Goal: Transaction & Acquisition: Purchase product/service

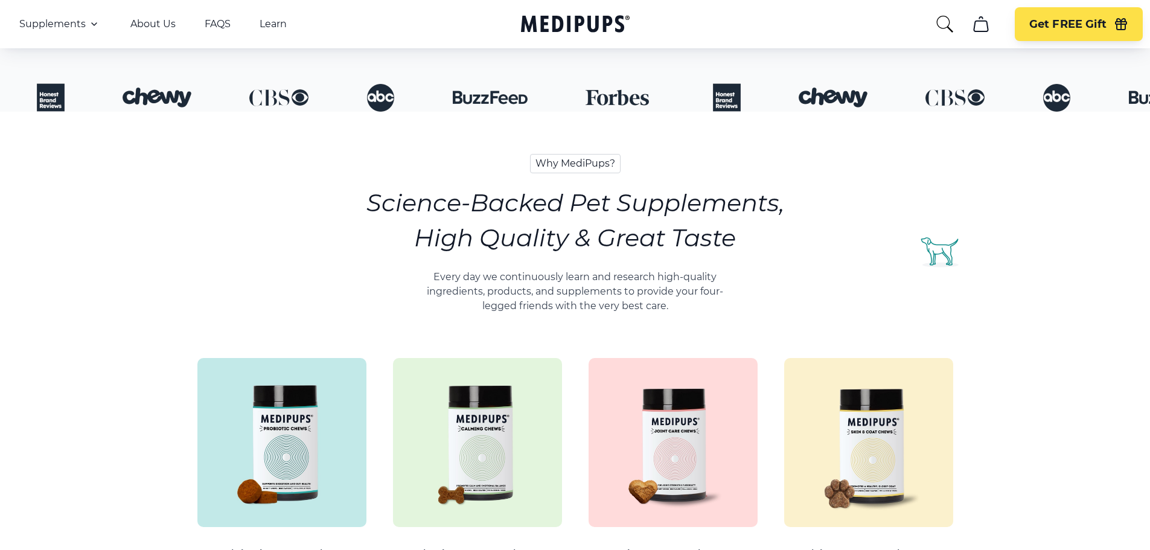
scroll to position [181, 0]
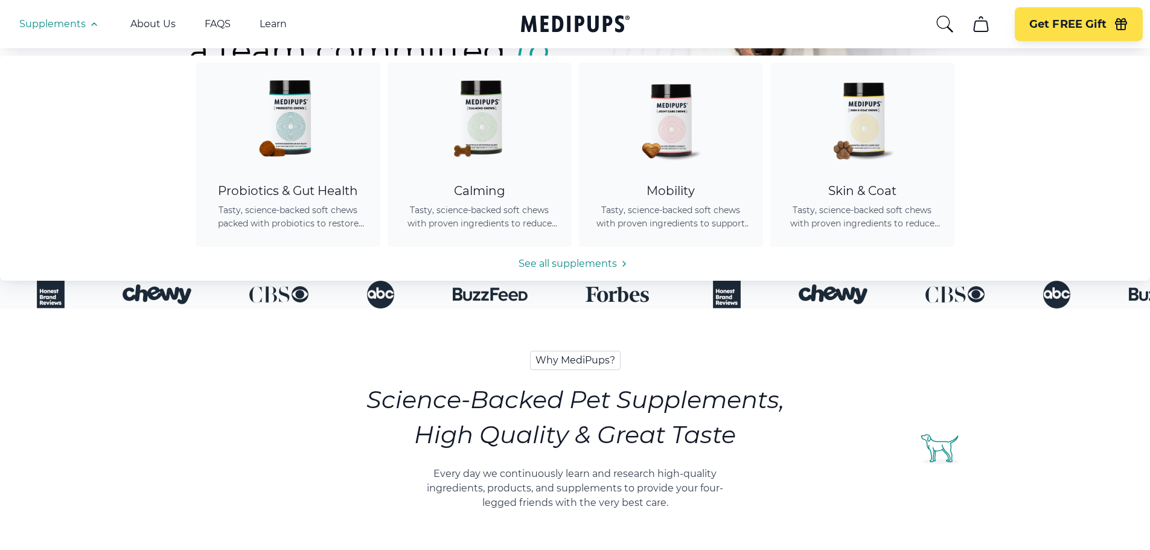
click at [41, 25] on span "Supplements" at bounding box center [52, 24] width 66 height 12
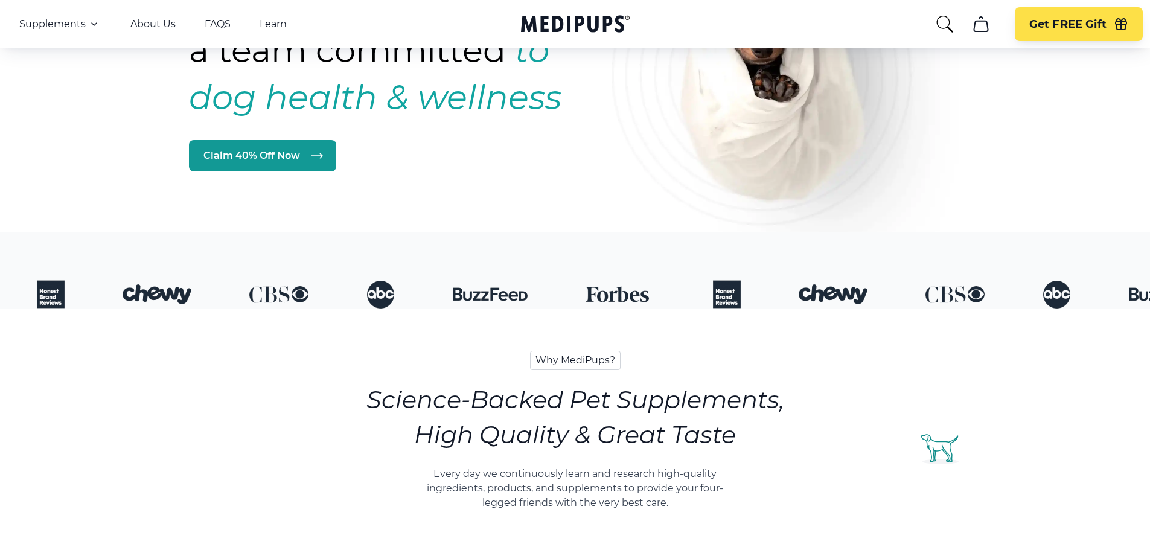
click at [41, 25] on span "Supplements" at bounding box center [52, 24] width 66 height 12
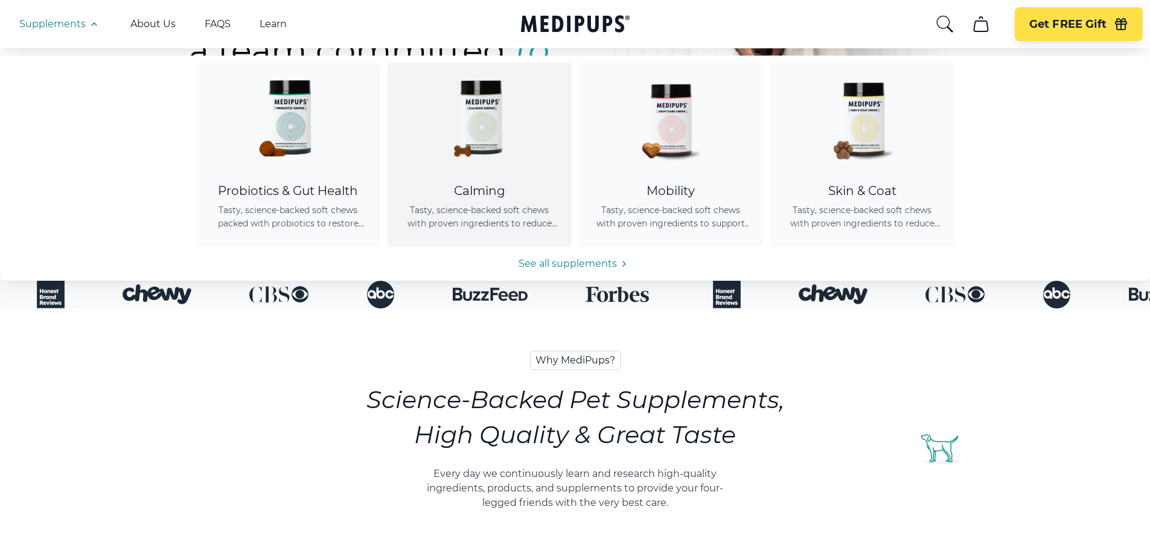
click at [516, 122] on img at bounding box center [479, 117] width 109 height 109
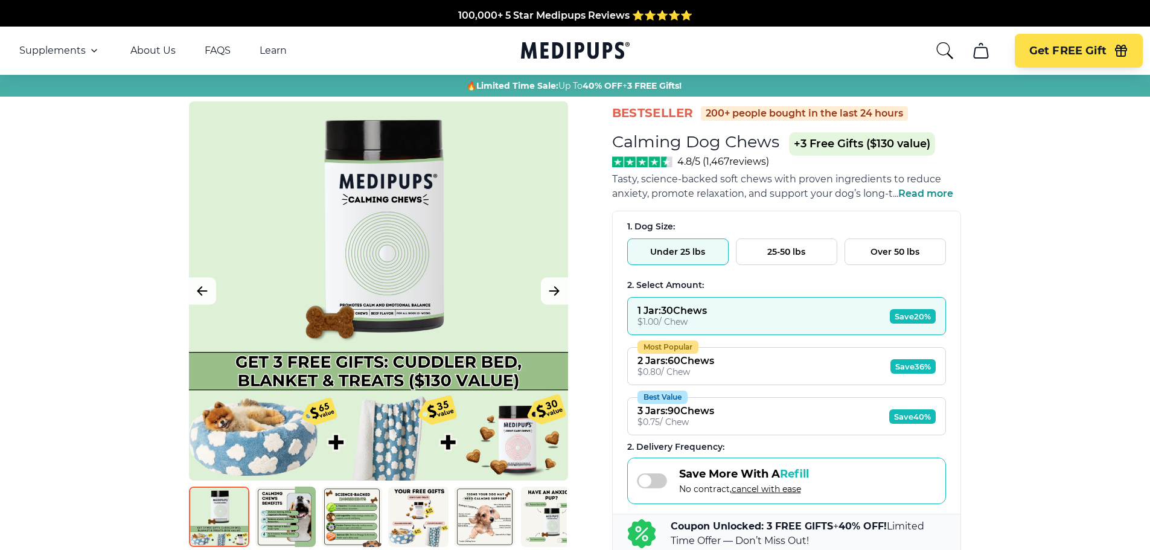
click at [679, 251] on button "Under 25 lbs" at bounding box center [677, 252] width 101 height 27
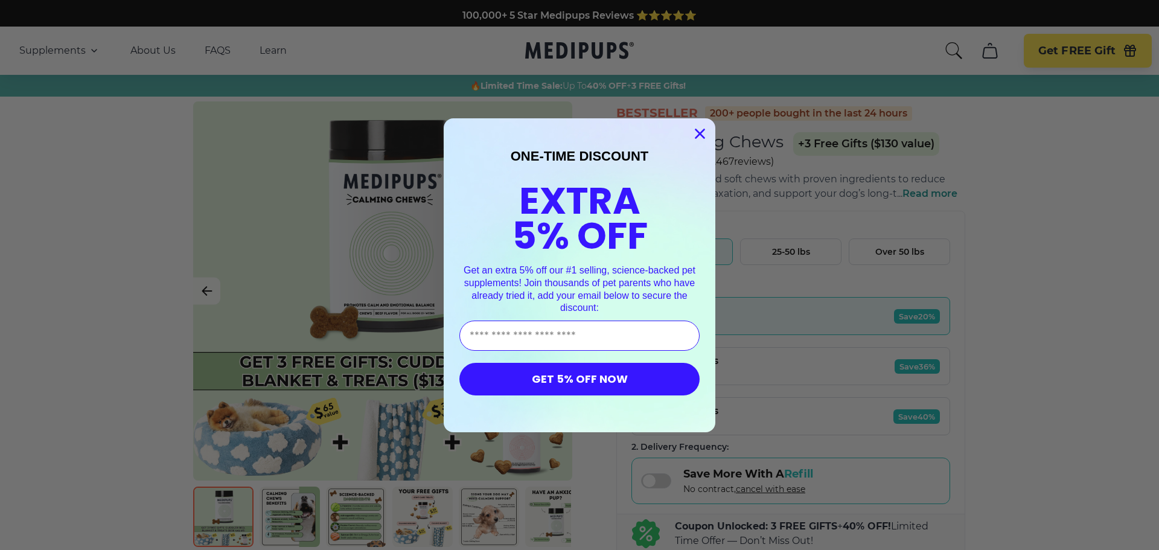
click at [699, 132] on circle "Close dialog" at bounding box center [700, 133] width 20 height 20
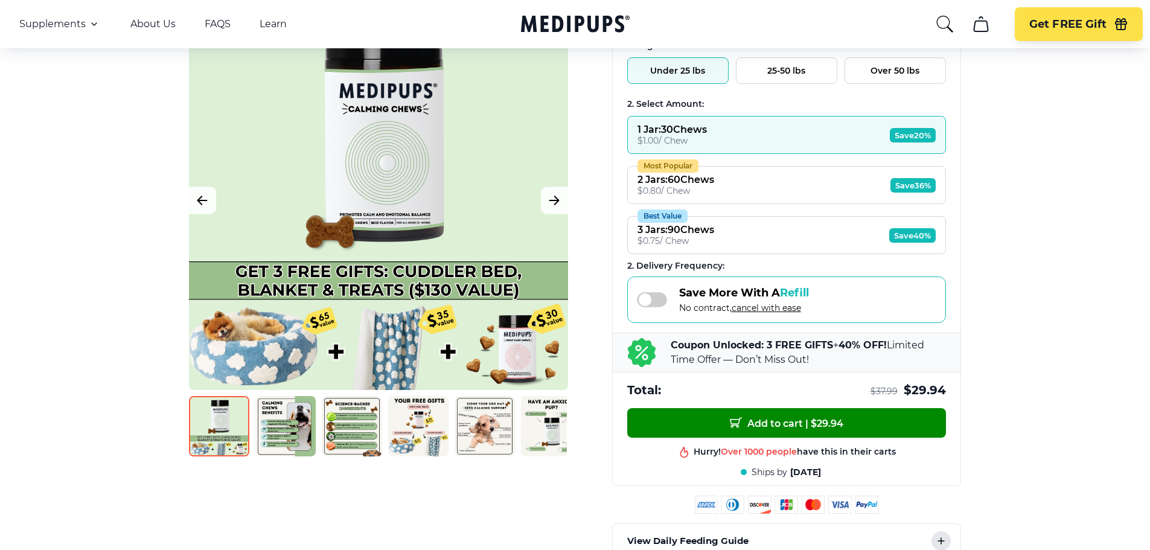
scroll to position [242, 0]
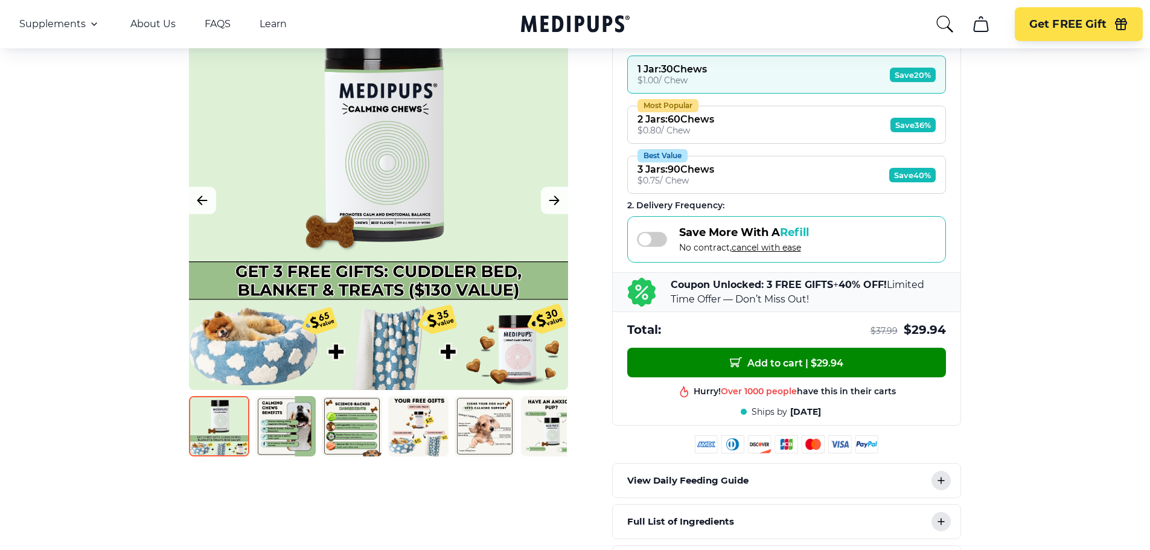
click at [751, 292] on p "Coupon Unlocked: 3 FREE GIFTS + 40% OFF! Limited Time Offer — Don’t Miss Out!" at bounding box center [808, 292] width 275 height 29
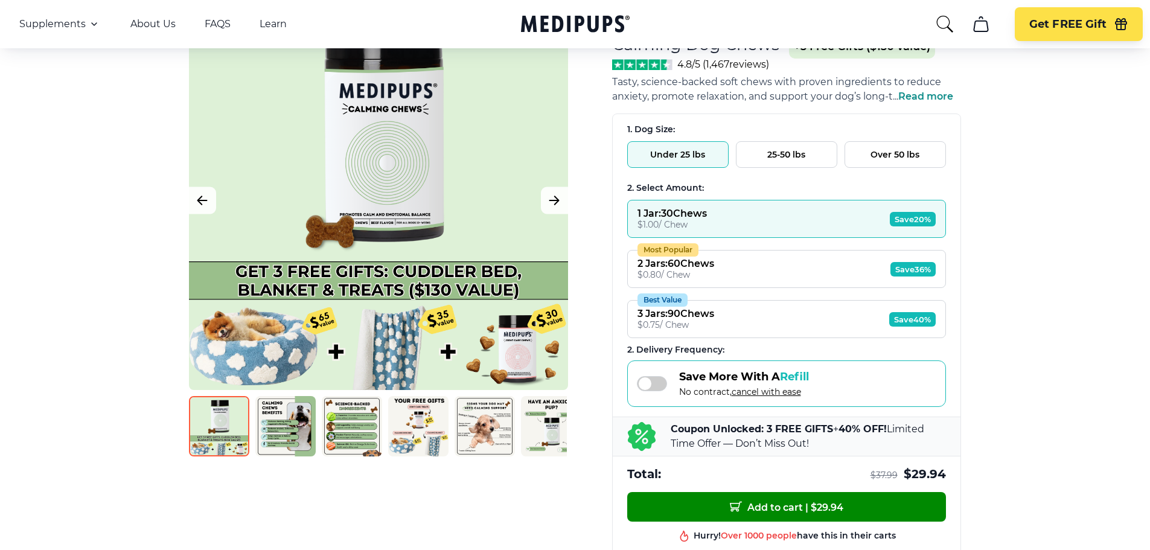
scroll to position [0, 0]
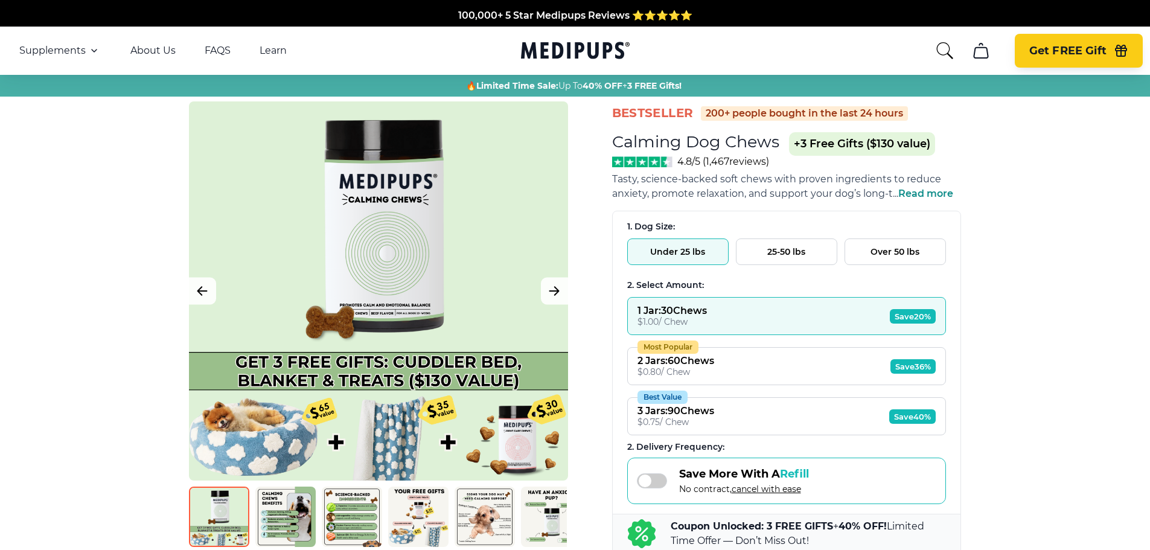
click at [1080, 60] on button "Get FREE Gift" at bounding box center [1079, 51] width 128 height 34
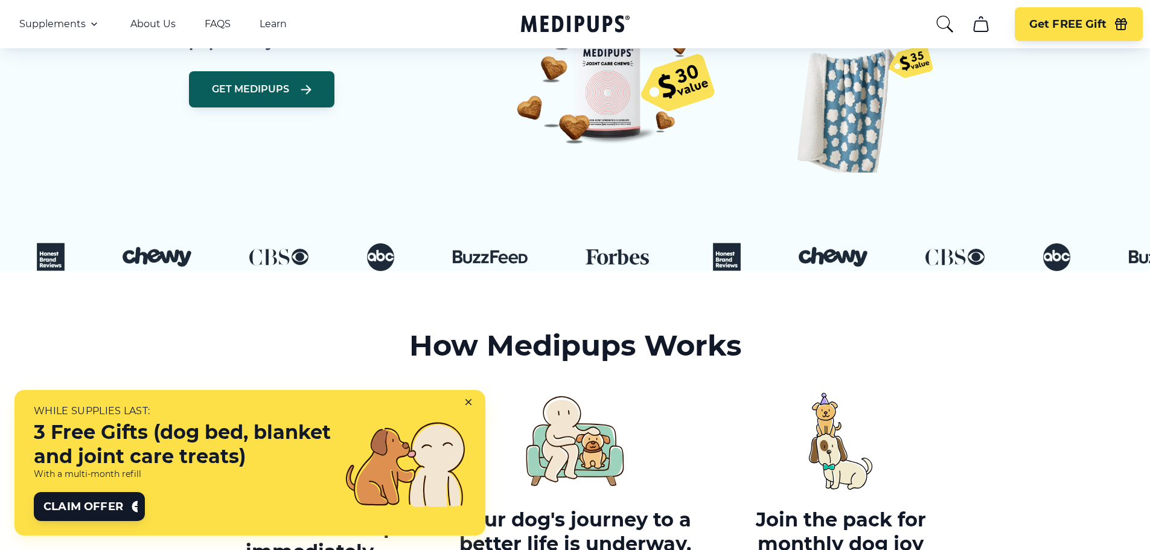
scroll to position [362, 0]
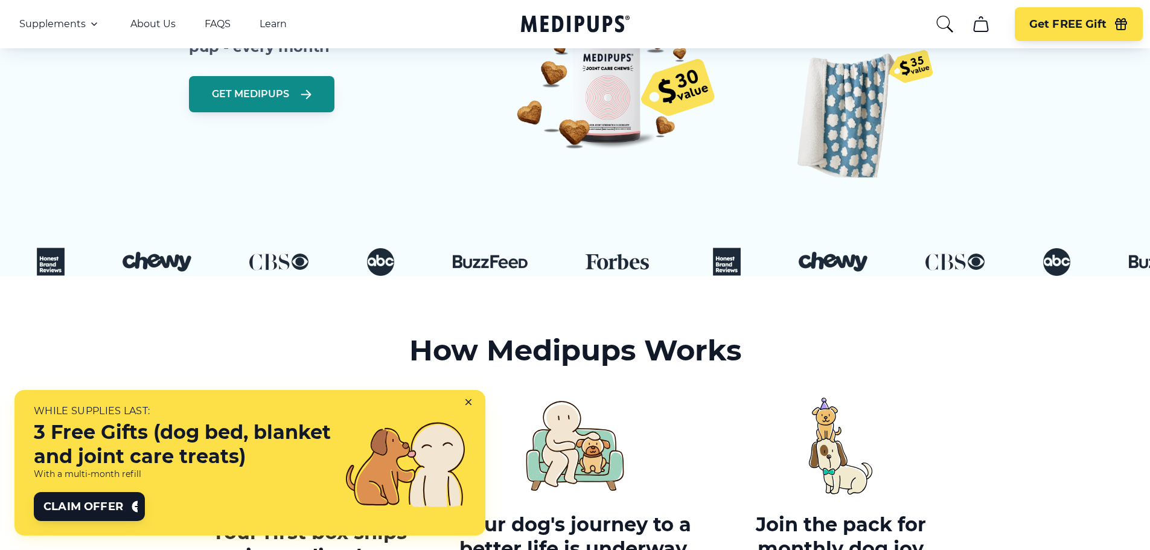
click at [251, 109] on button "Get Medipups" at bounding box center [262, 94] width 146 height 36
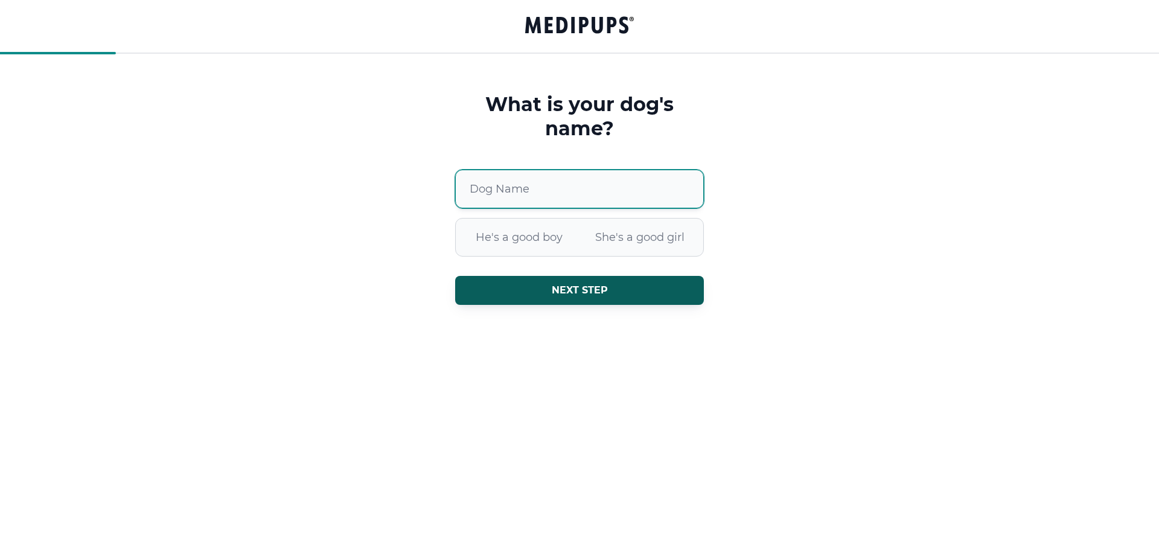
click at [590, 196] on input "Dog Name" at bounding box center [579, 189] width 249 height 39
type input "*"
type input "********"
click at [520, 240] on span "He's a good boy" at bounding box center [519, 237] width 121 height 31
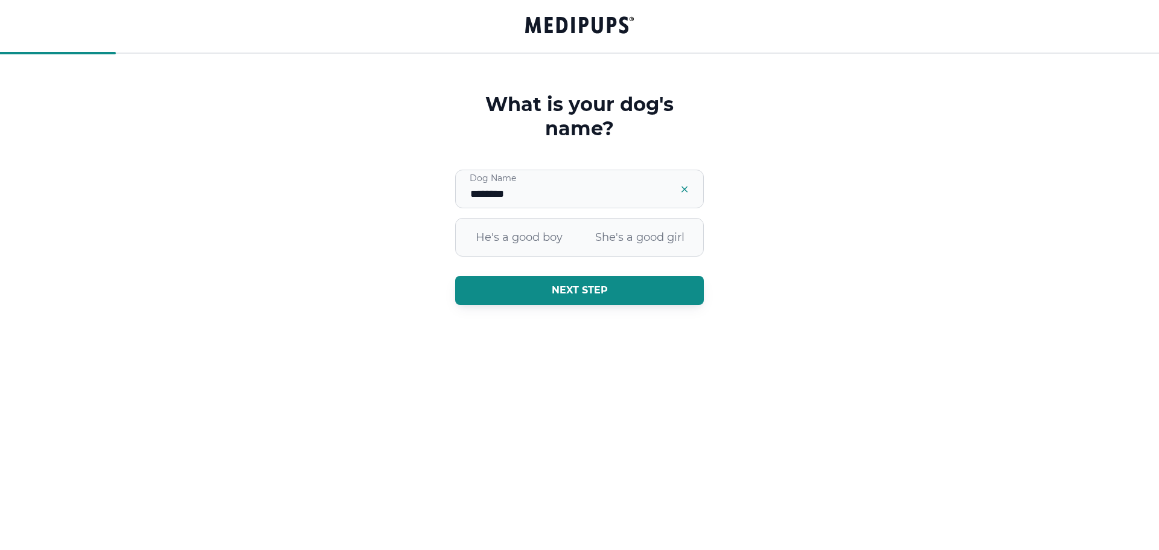
click at [552, 292] on span "Next step" at bounding box center [580, 290] width 56 height 12
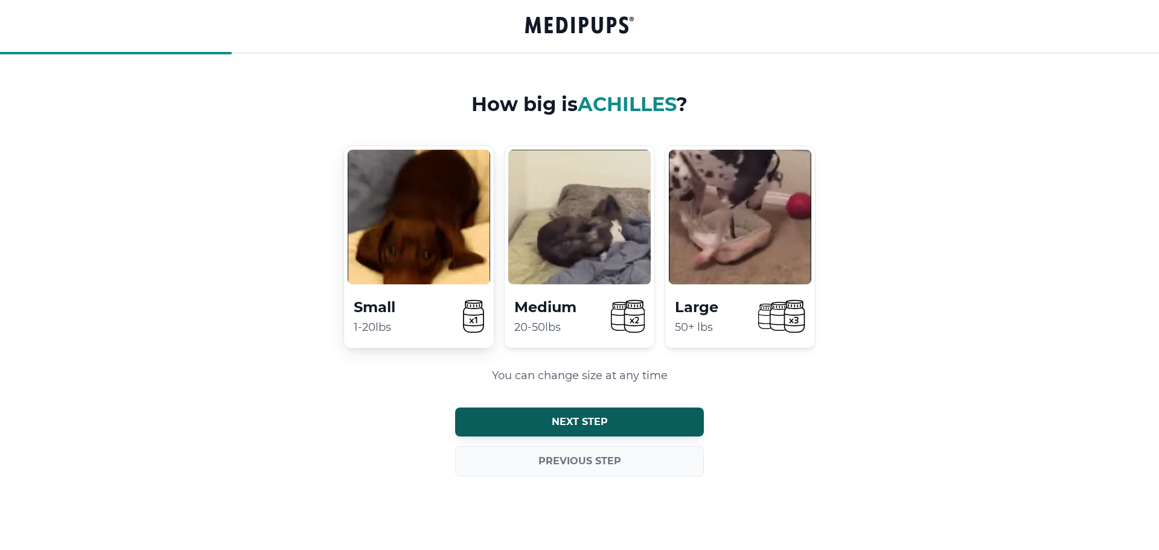
click at [463, 306] on icon at bounding box center [473, 316] width 21 height 33
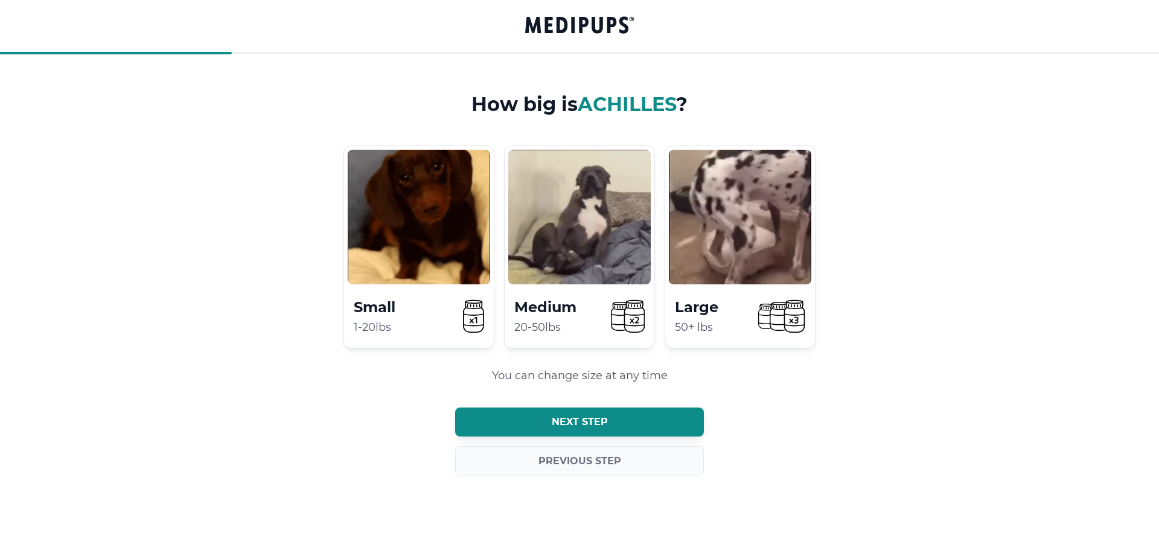
click at [586, 421] on span "Next step" at bounding box center [580, 422] width 56 height 12
